Goal: Find specific fact: Find specific fact

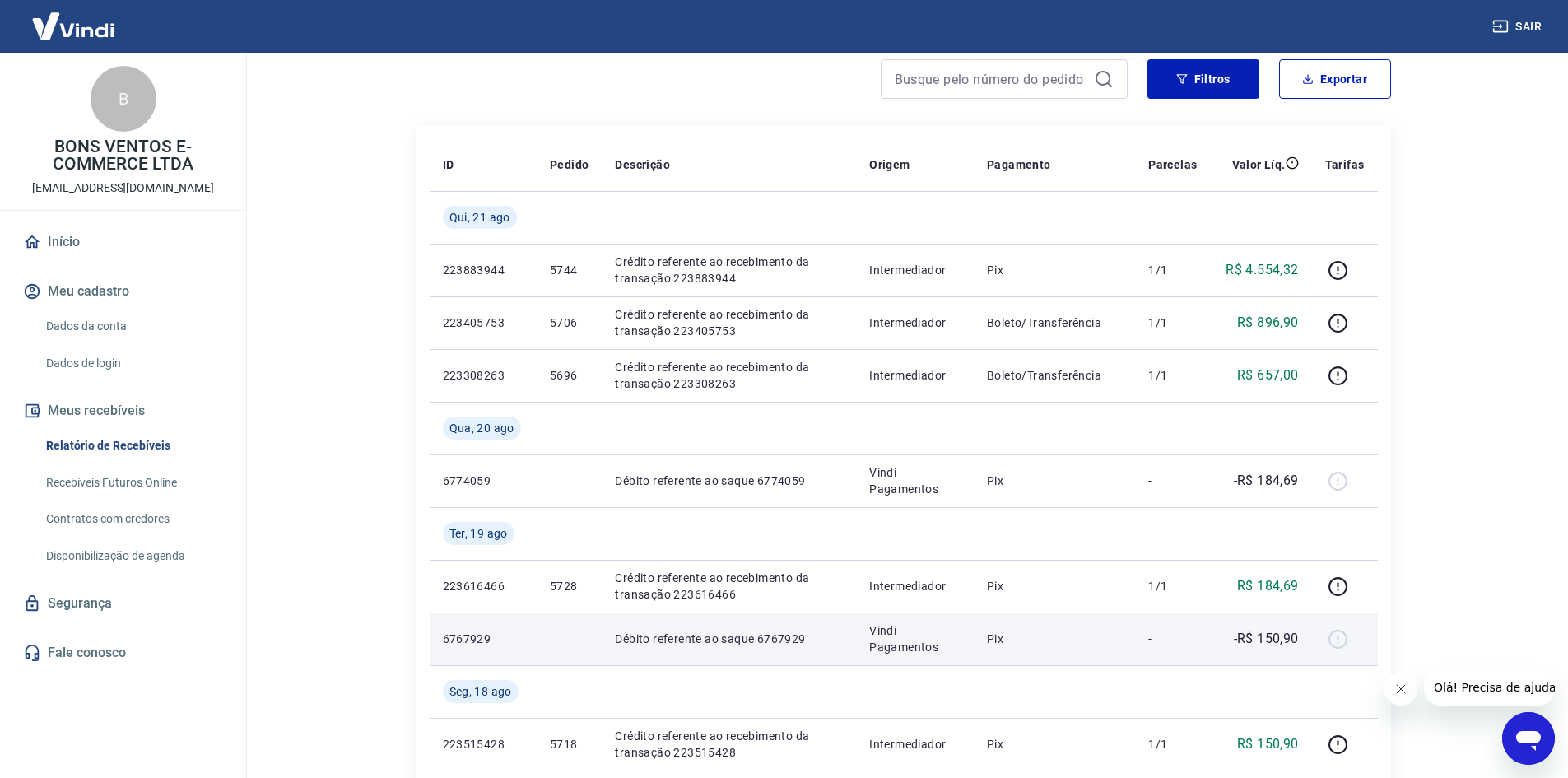
scroll to position [165, 0]
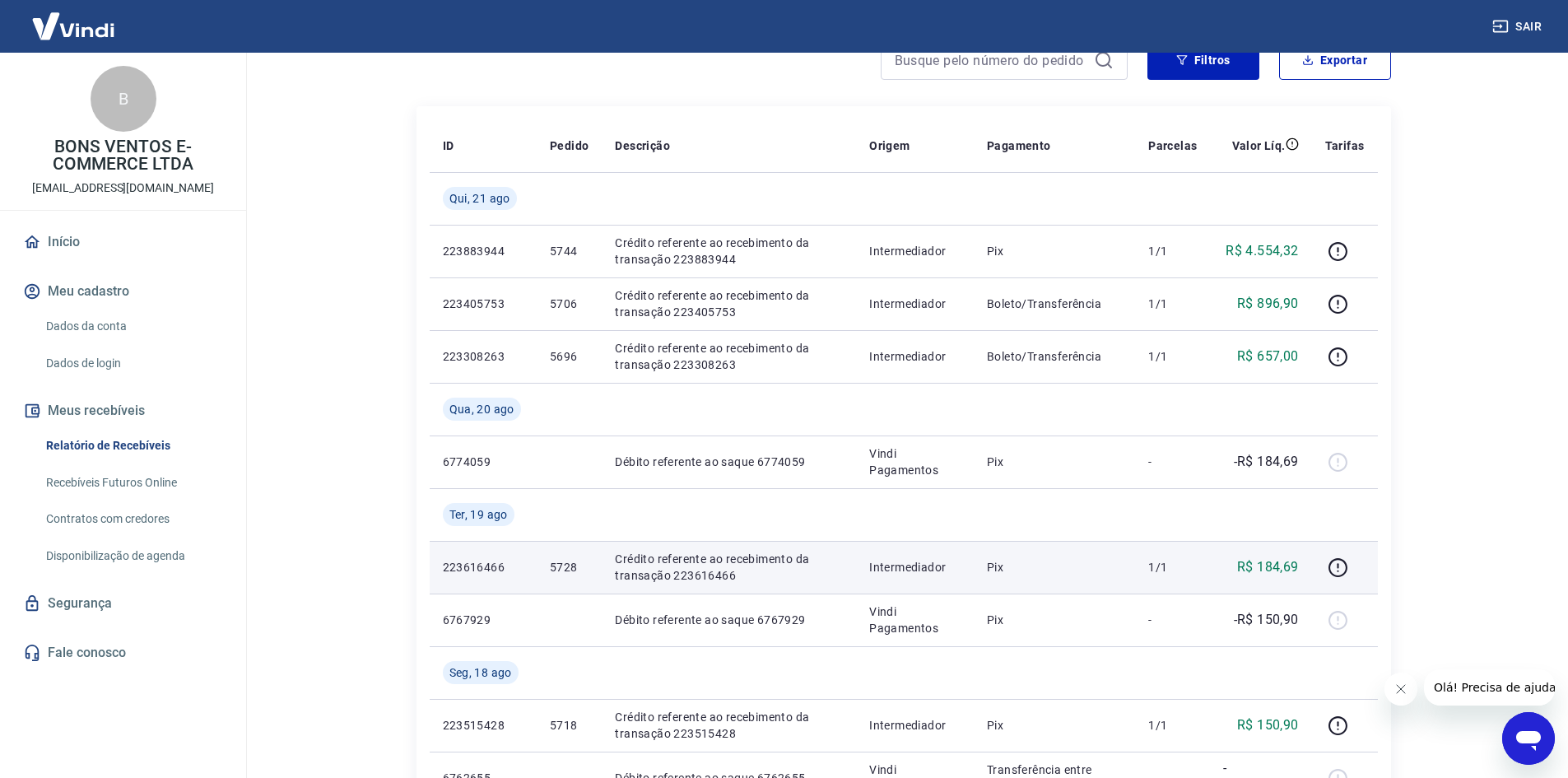
click at [563, 566] on p "5728" at bounding box center [569, 567] width 39 height 16
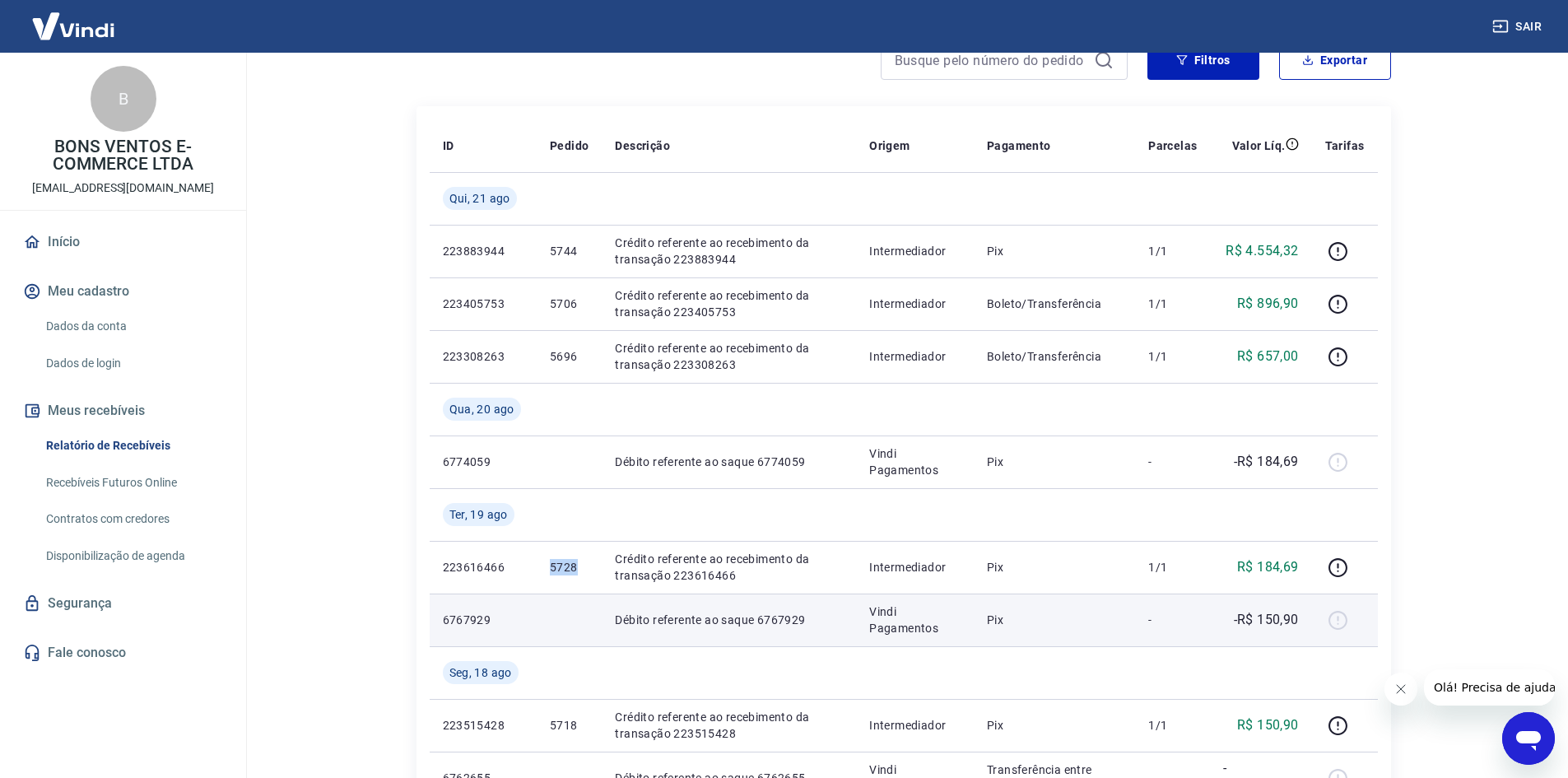
copy p "5728"
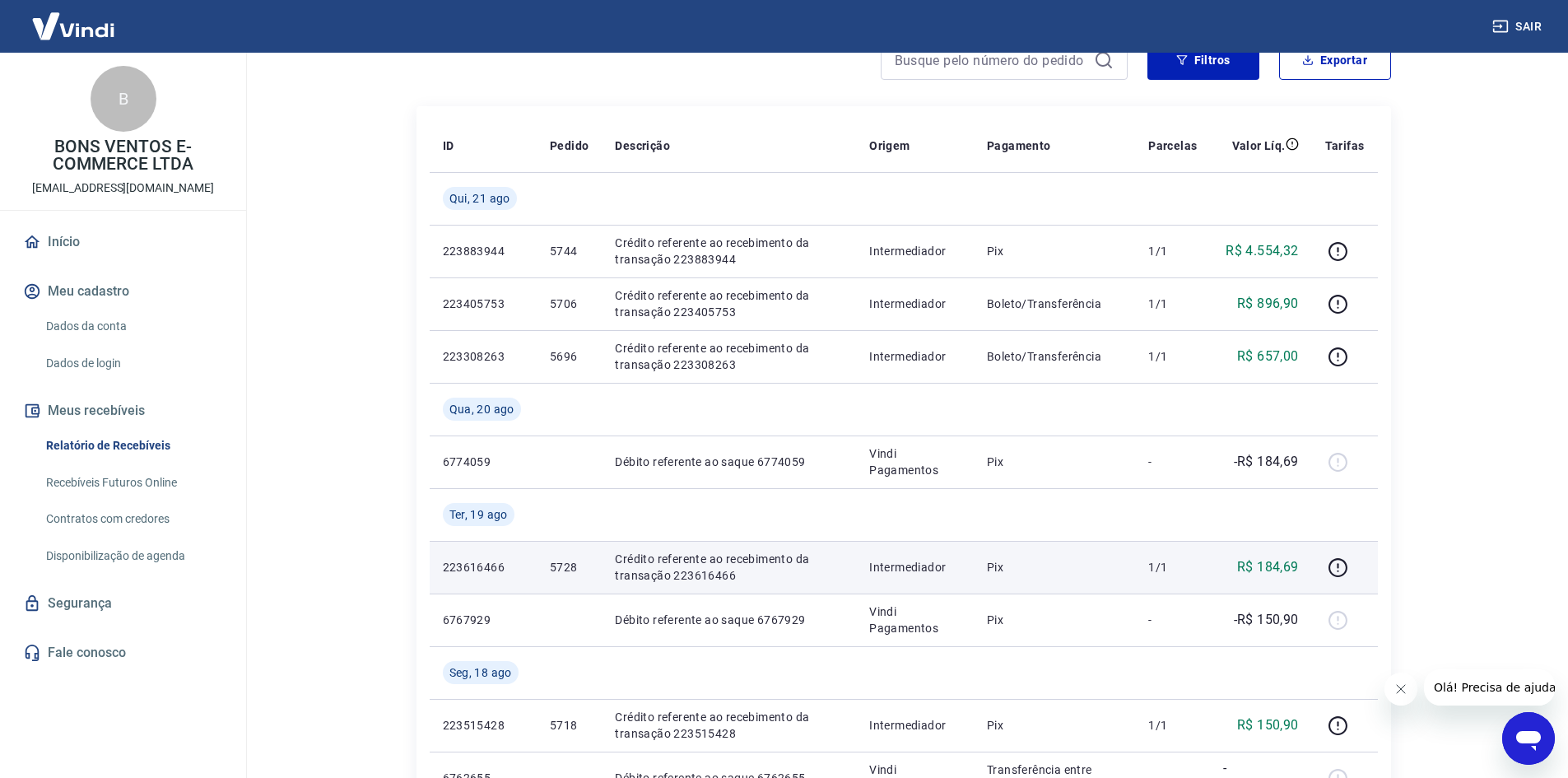
click at [1271, 569] on p "R$ 184,69" at bounding box center [1267, 567] width 62 height 19
drag, startPoint x: 1258, startPoint y: 565, endPoint x: 1305, endPoint y: 559, distance: 47.4
click at [1305, 559] on td "R$ 184,69" at bounding box center [1261, 567] width 101 height 52
copy p "184,69"
click at [548, 562] on td "5728" at bounding box center [568, 567] width 65 height 52
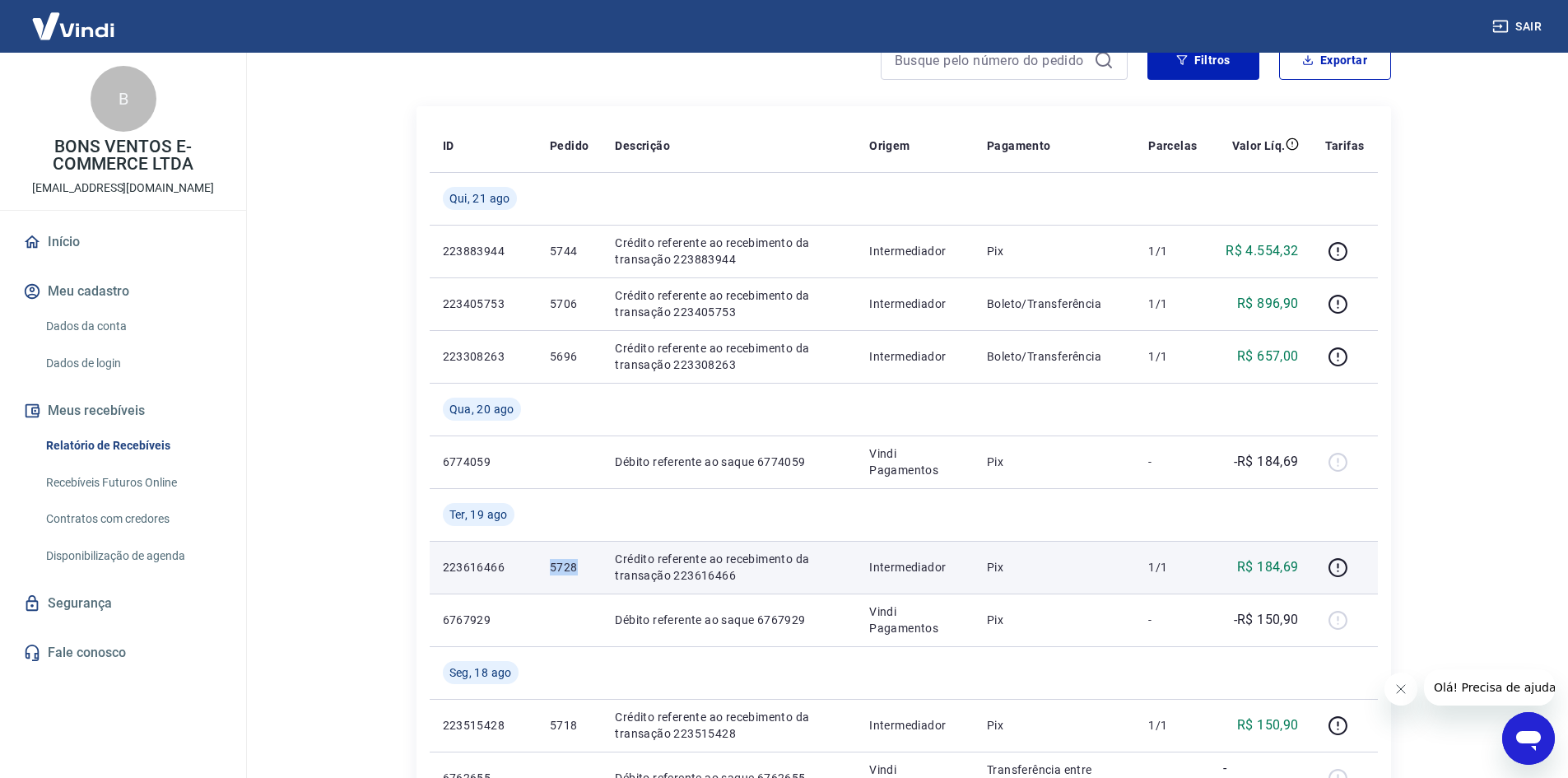
click at [548, 562] on td "5728" at bounding box center [568, 567] width 65 height 52
copy p "5728"
drag, startPoint x: 1259, startPoint y: 561, endPoint x: 1298, endPoint y: 558, distance: 39.1
click at [1298, 558] on p "R$ 184,69" at bounding box center [1267, 567] width 62 height 19
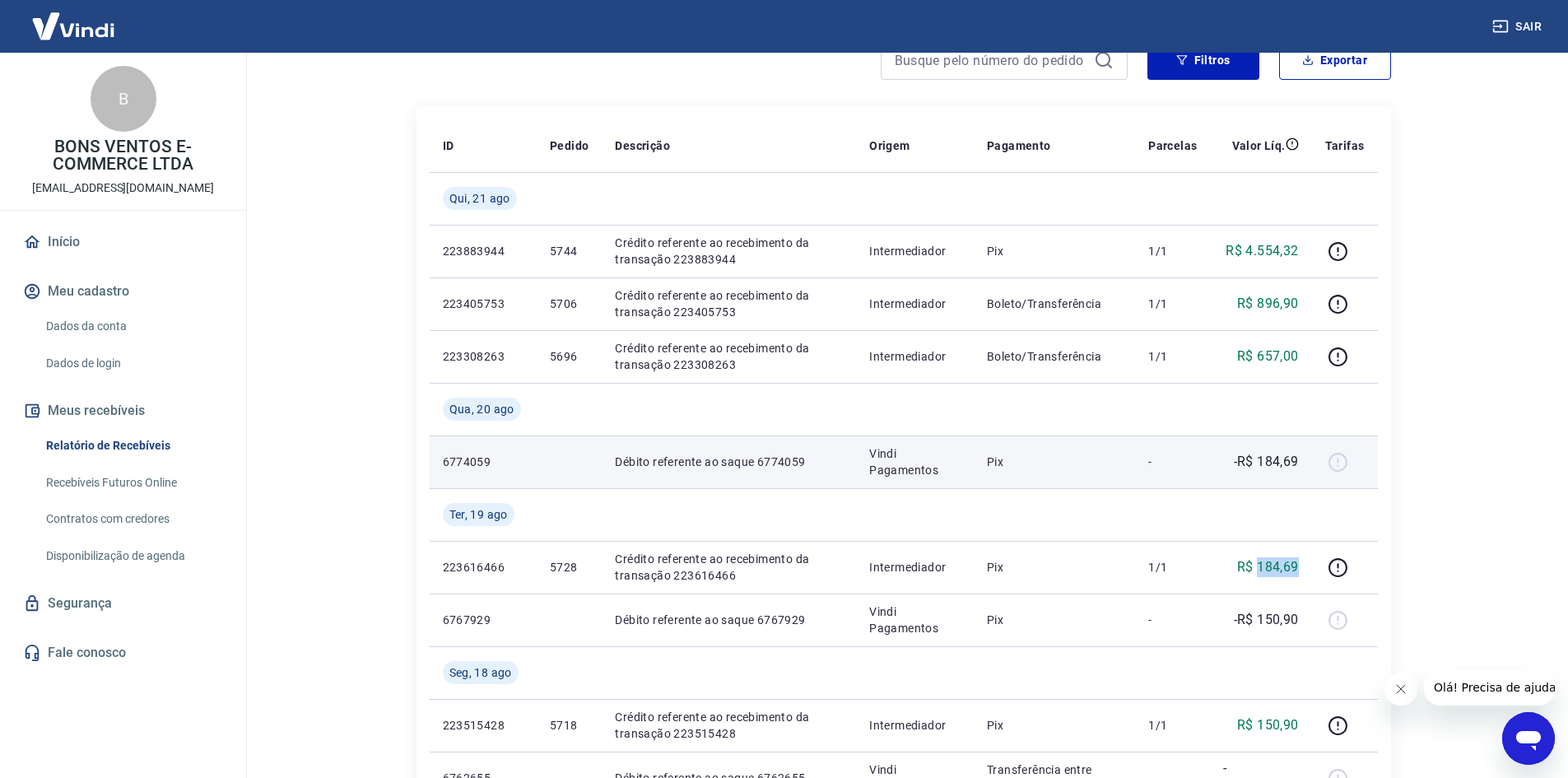
copy p "184,69"
